Goal: Check status: Check status

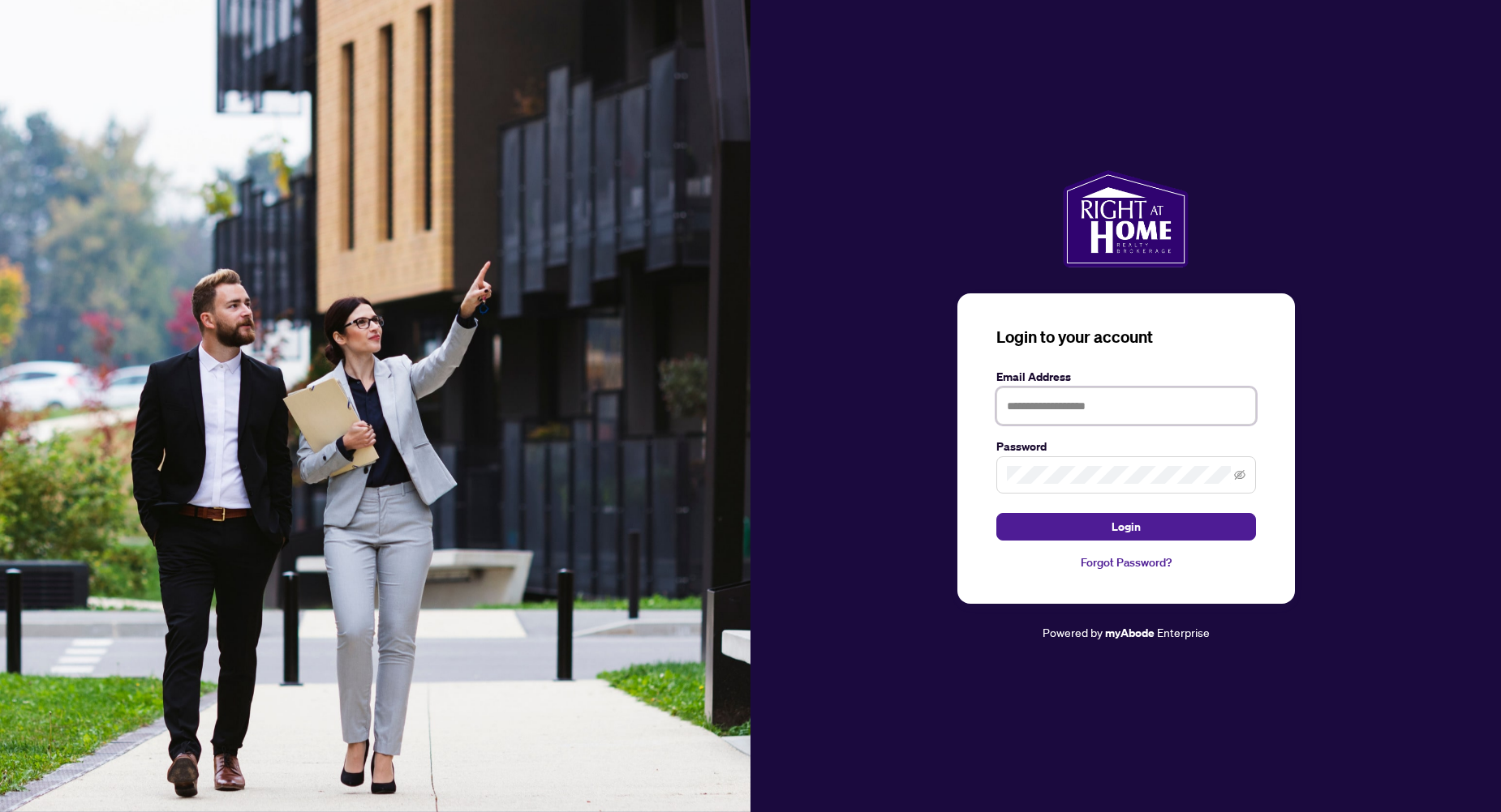
type input "**********"
click at [1107, 518] on button "Login" at bounding box center [1126, 526] width 259 height 28
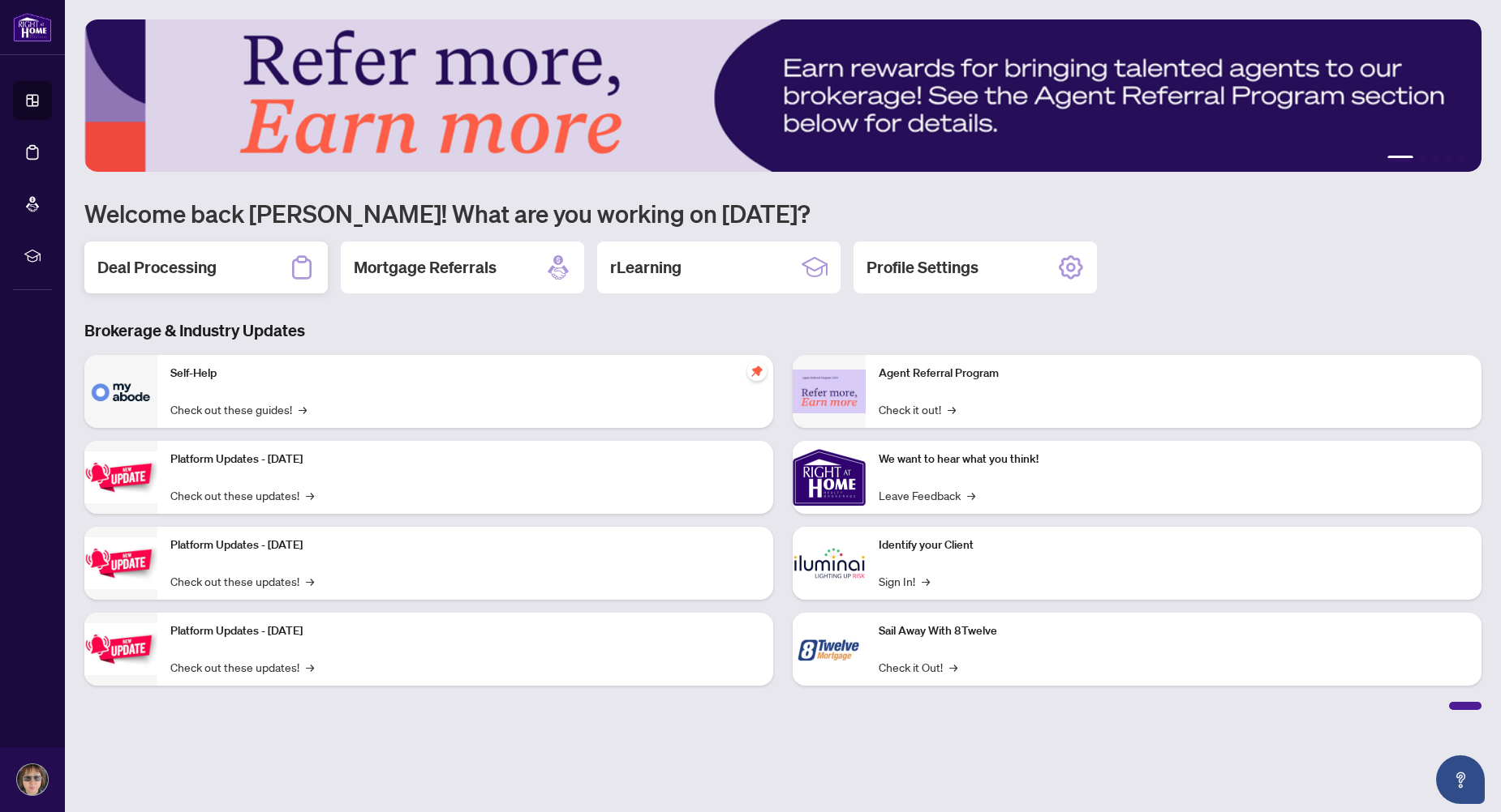
click at [175, 271] on h2 "Deal Processing" at bounding box center [156, 268] width 119 height 23
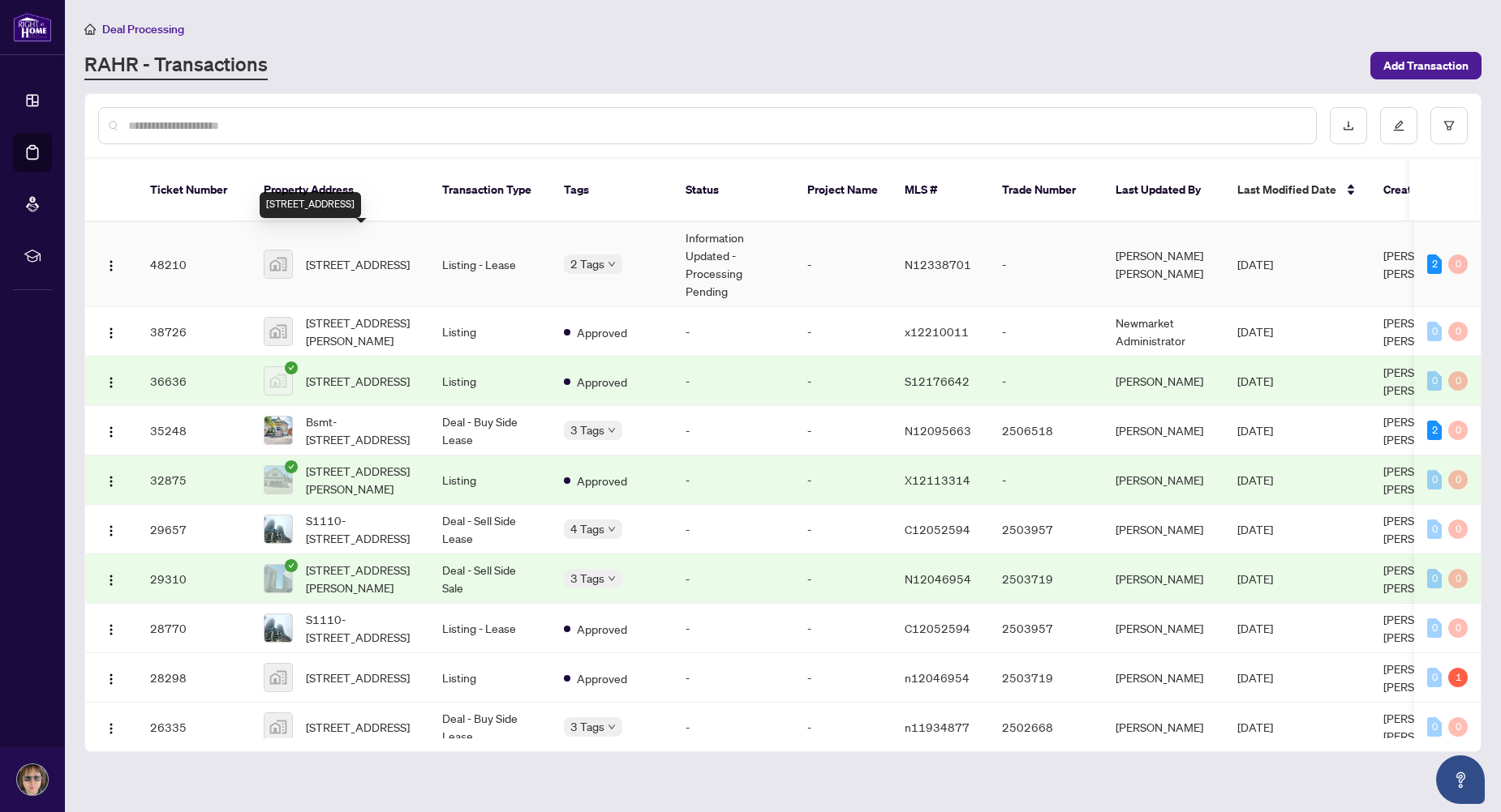
click at [401, 255] on span "[STREET_ADDRESS]" at bounding box center [358, 264] width 104 height 18
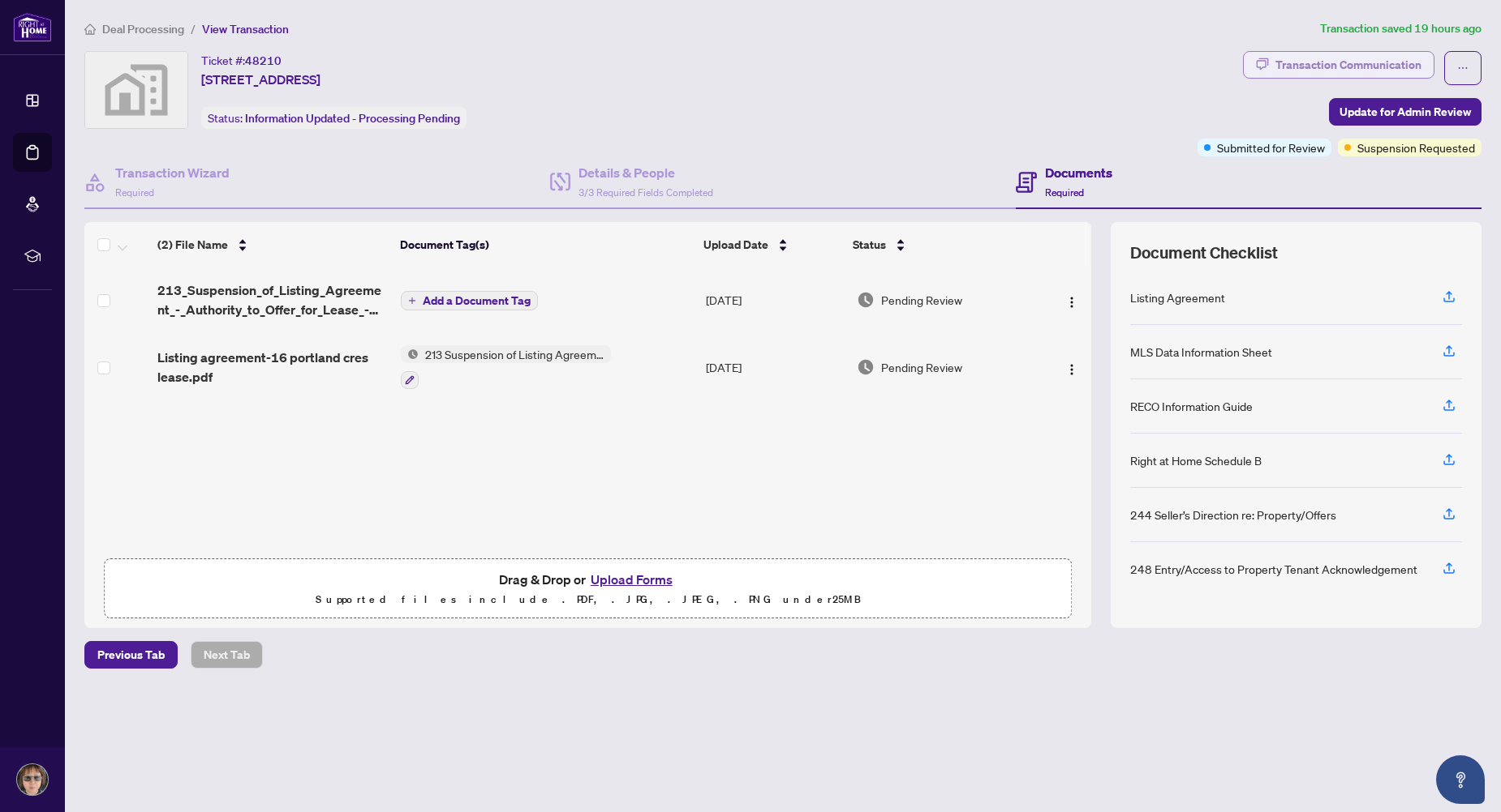
click at [1415, 60] on div "Transaction Communication" at bounding box center [1347, 64] width 146 height 26
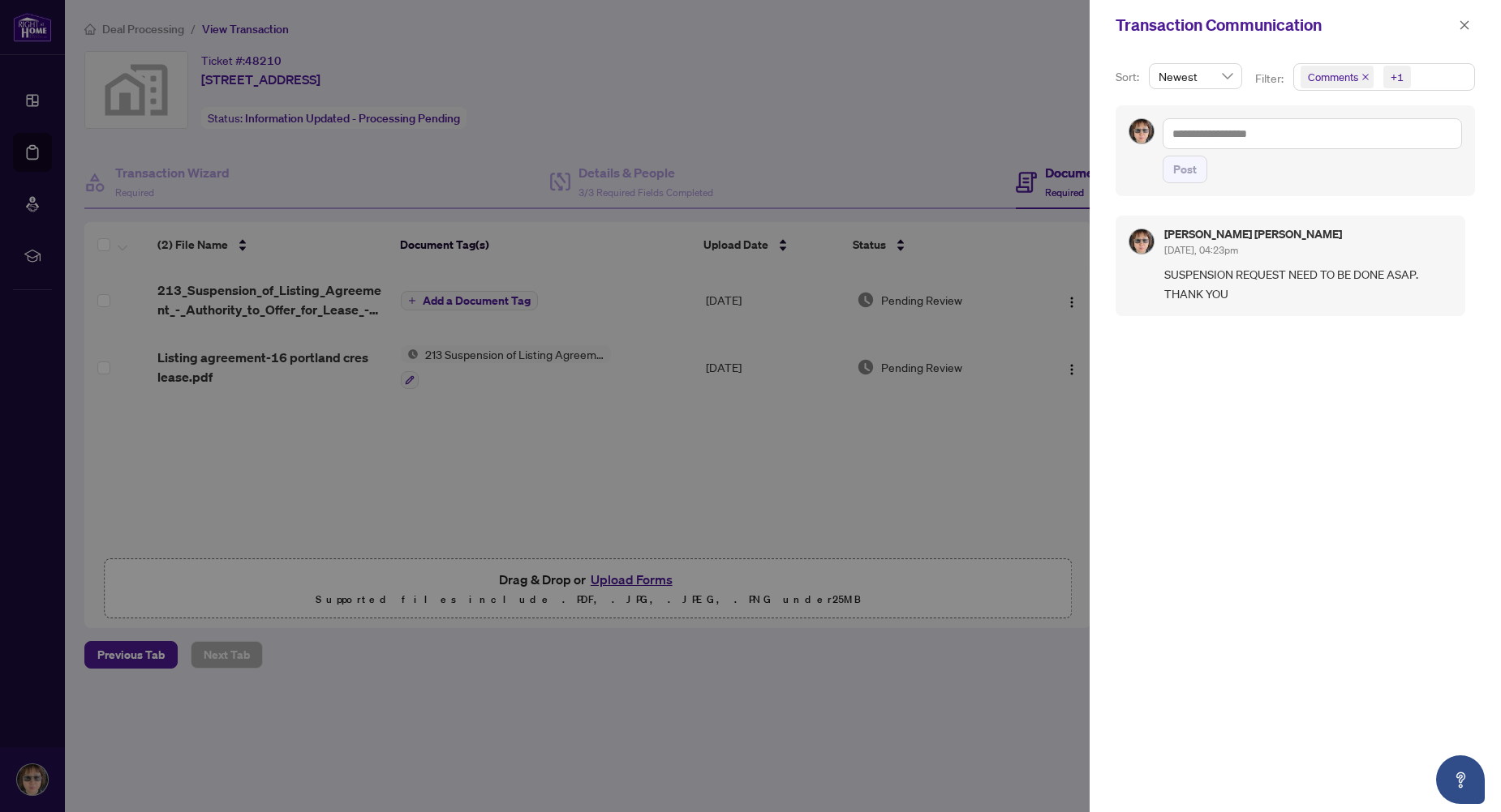
click at [877, 82] on div at bounding box center [750, 406] width 1501 height 812
click at [1464, 26] on icon "close" at bounding box center [1464, 24] width 9 height 9
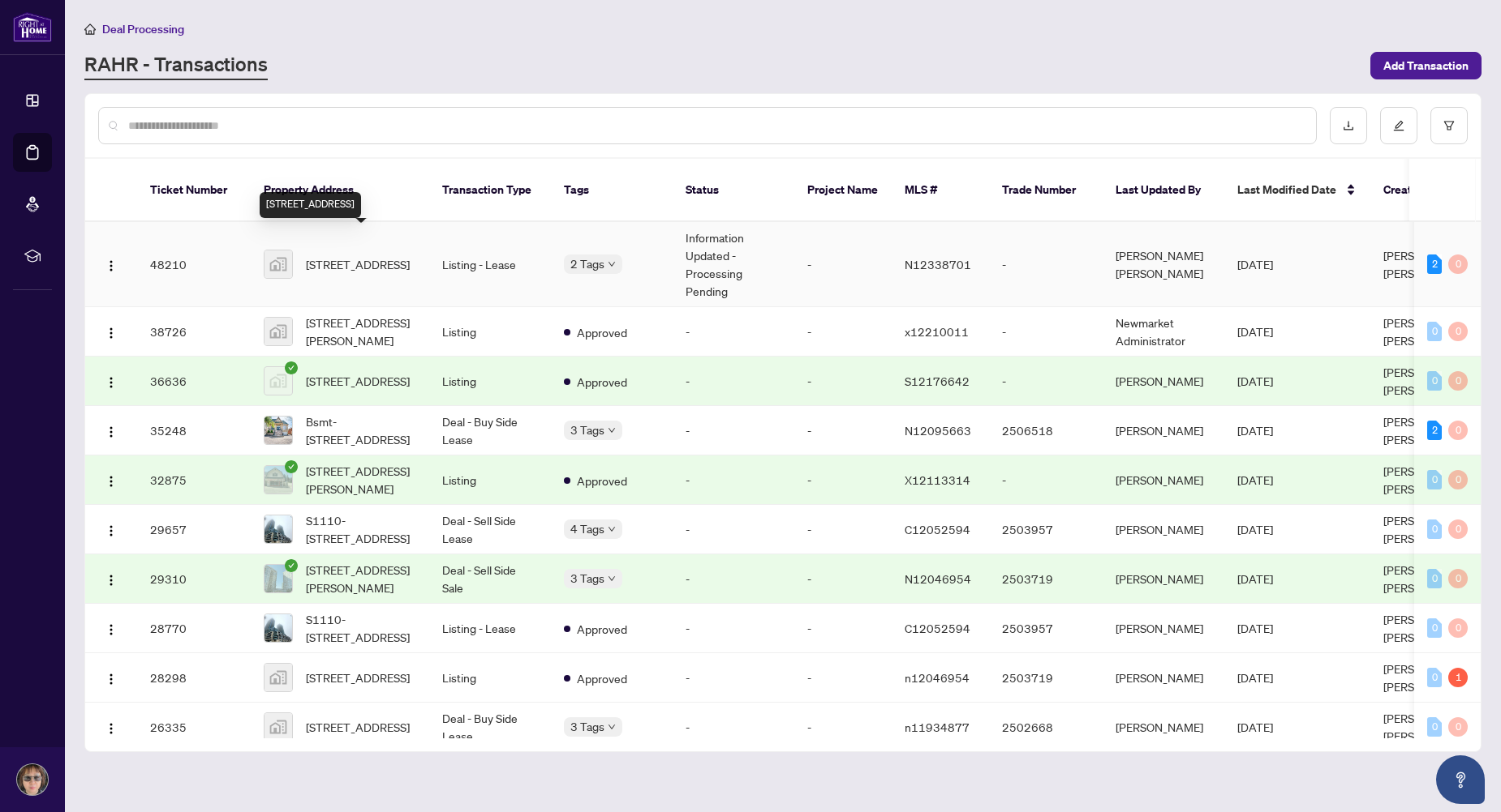
click at [404, 256] on span "[STREET_ADDRESS]" at bounding box center [358, 264] width 104 height 18
